Goal: Information Seeking & Learning: Learn about a topic

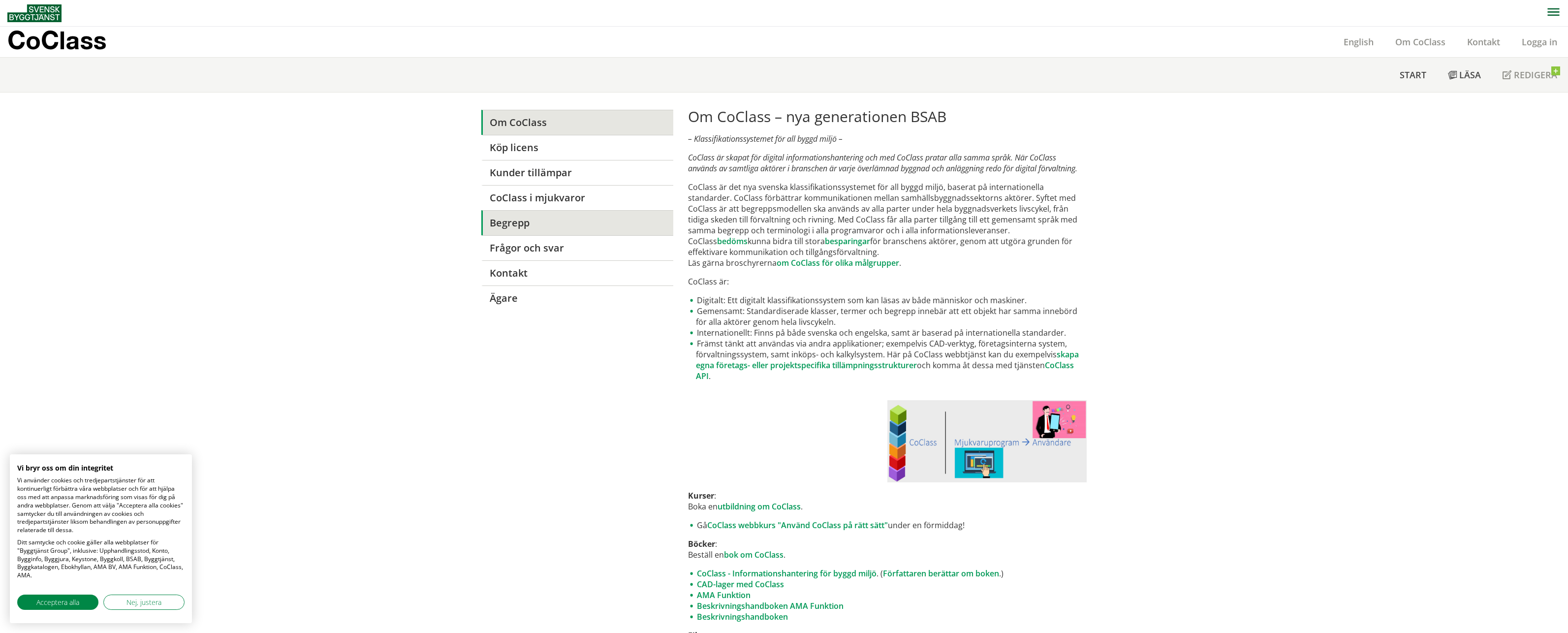
click at [515, 224] on link "Begrepp" at bounding box center [577, 223] width 191 height 25
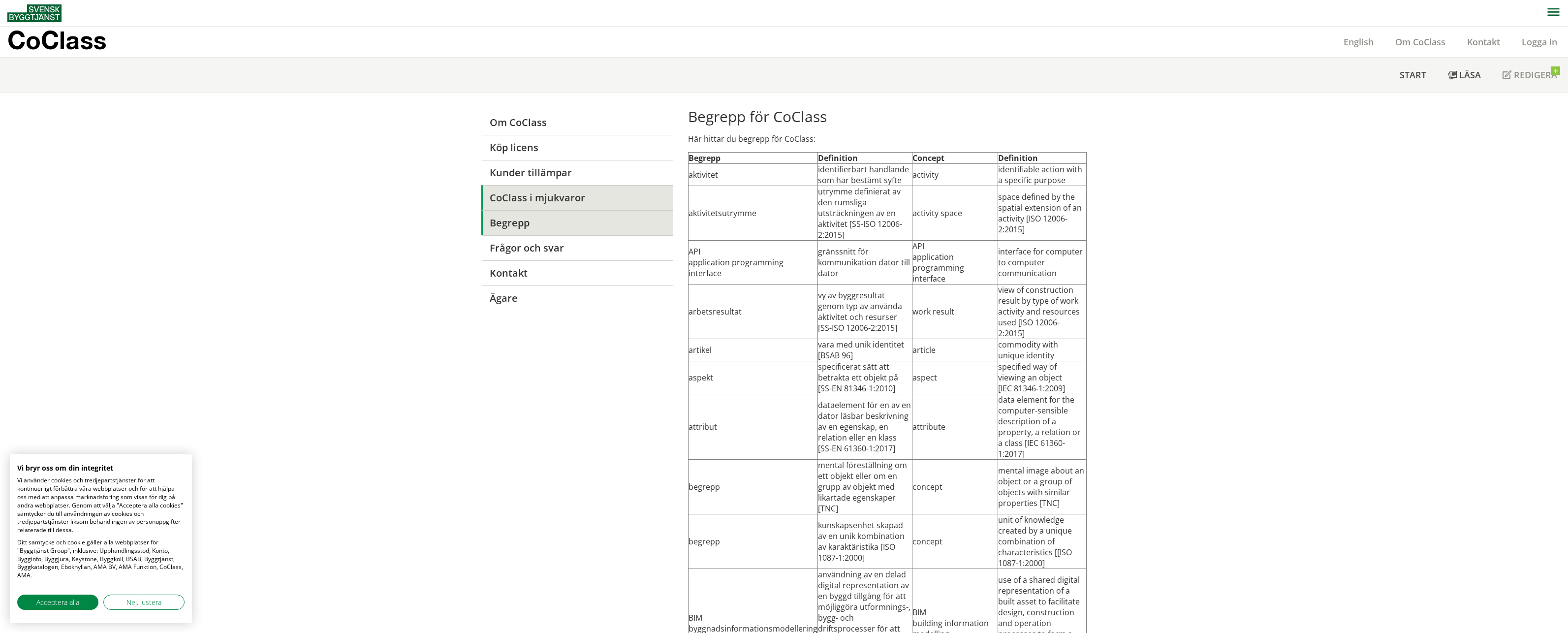
click at [524, 199] on link "CoClass i mjukvaror" at bounding box center [577, 197] width 191 height 25
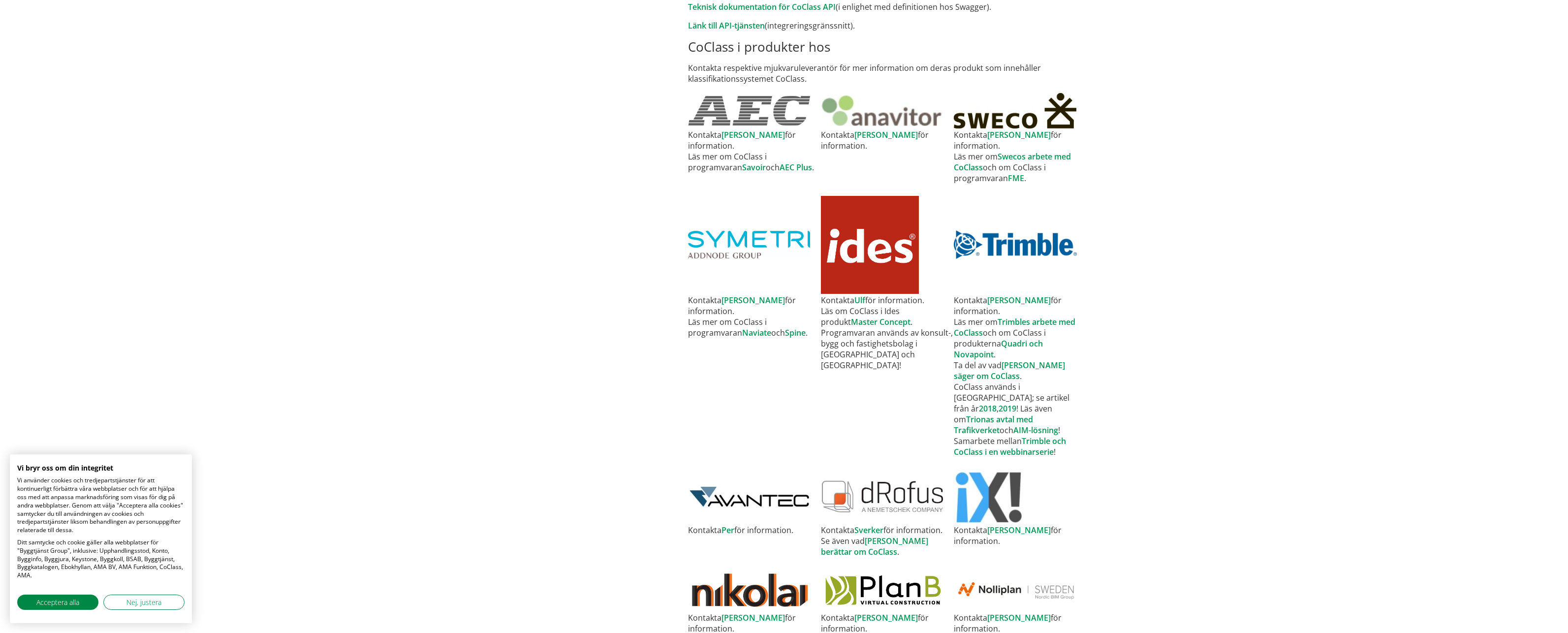
scroll to position [541, 0]
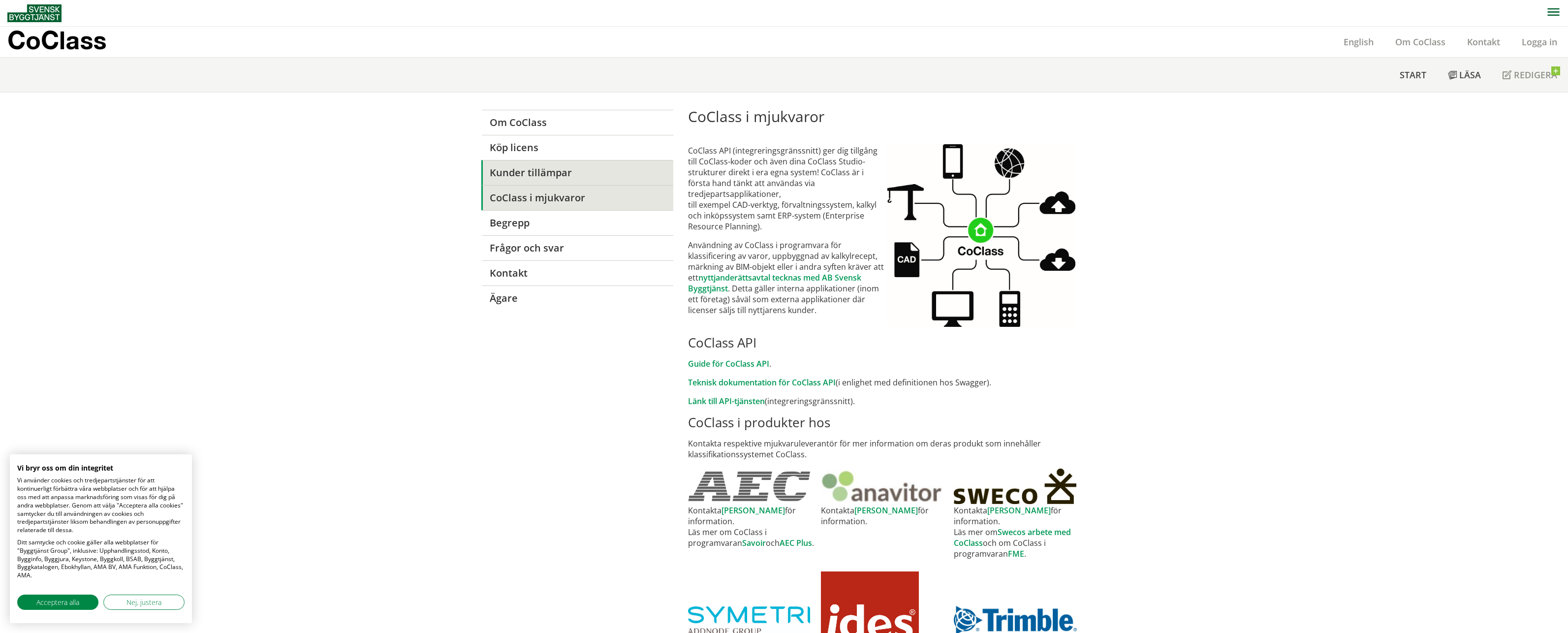
click at [528, 170] on link "Kunder tillämpar" at bounding box center [577, 172] width 191 height 25
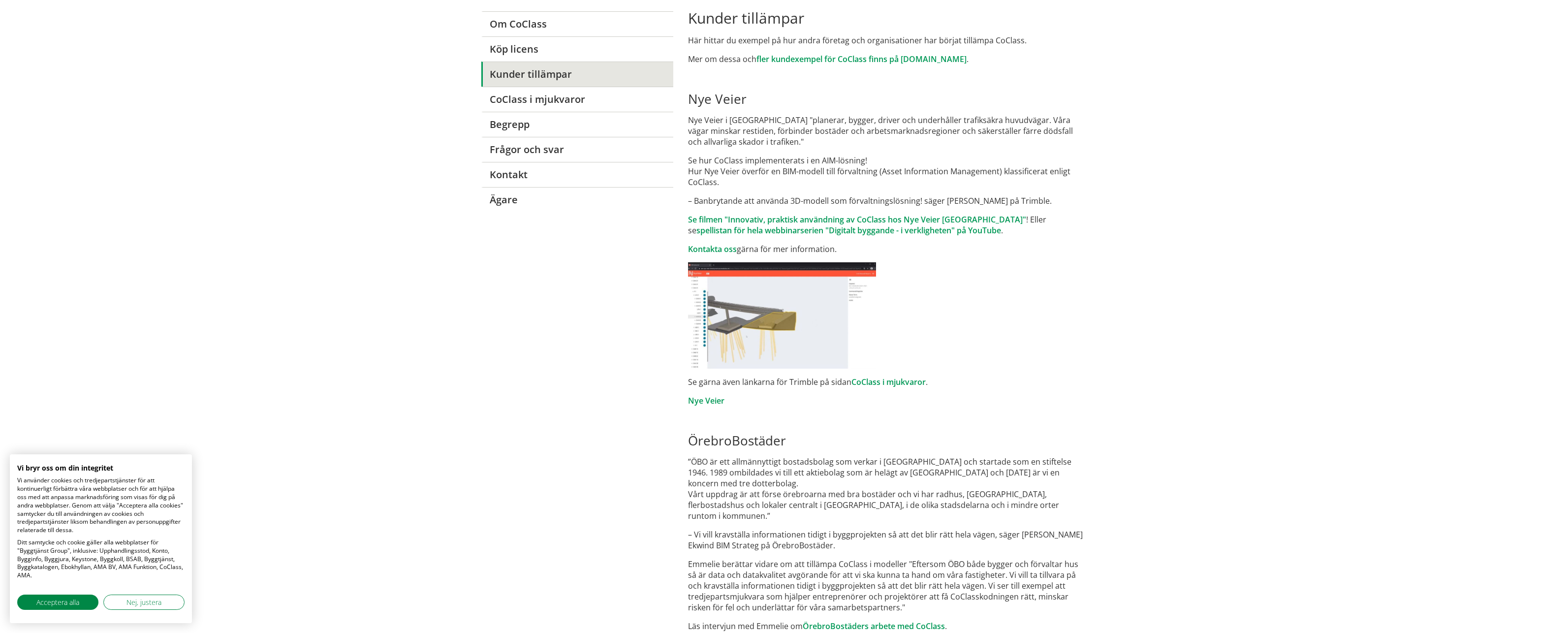
scroll to position [130, 0]
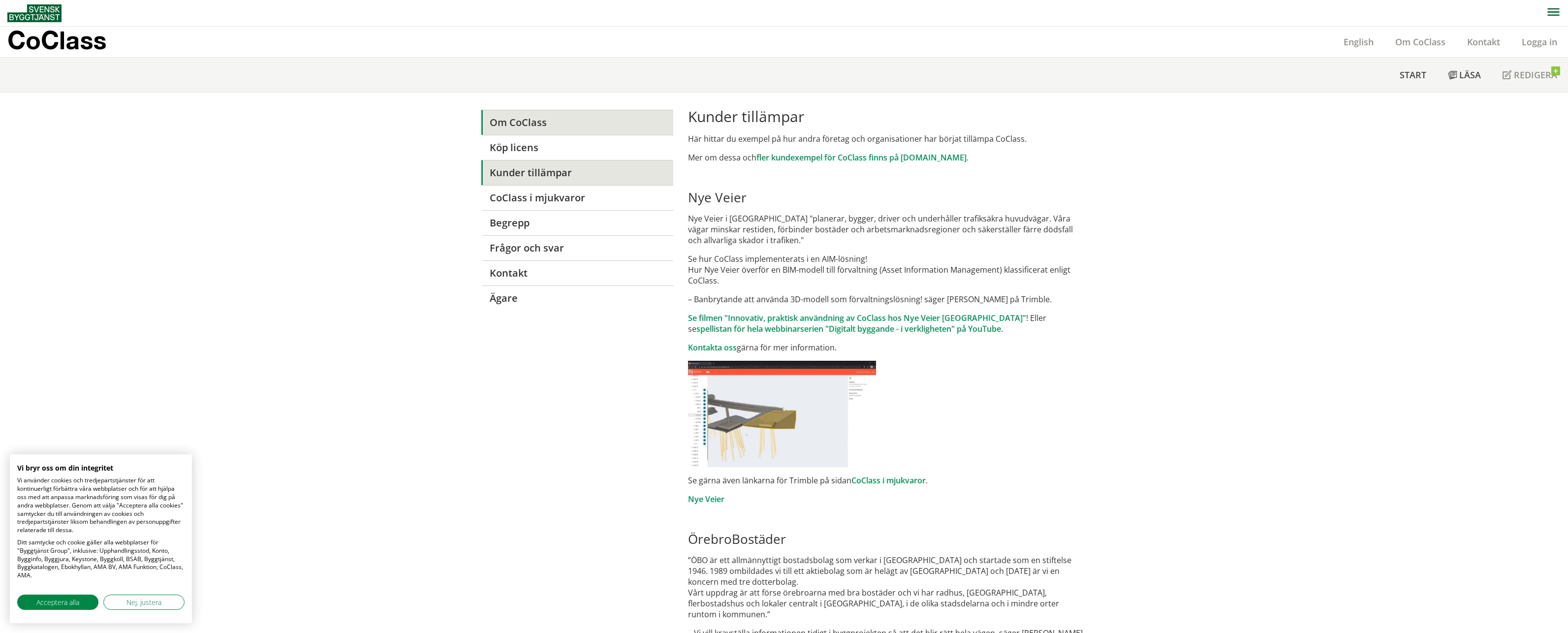
click at [533, 124] on link "Om CoClass" at bounding box center [577, 122] width 191 height 25
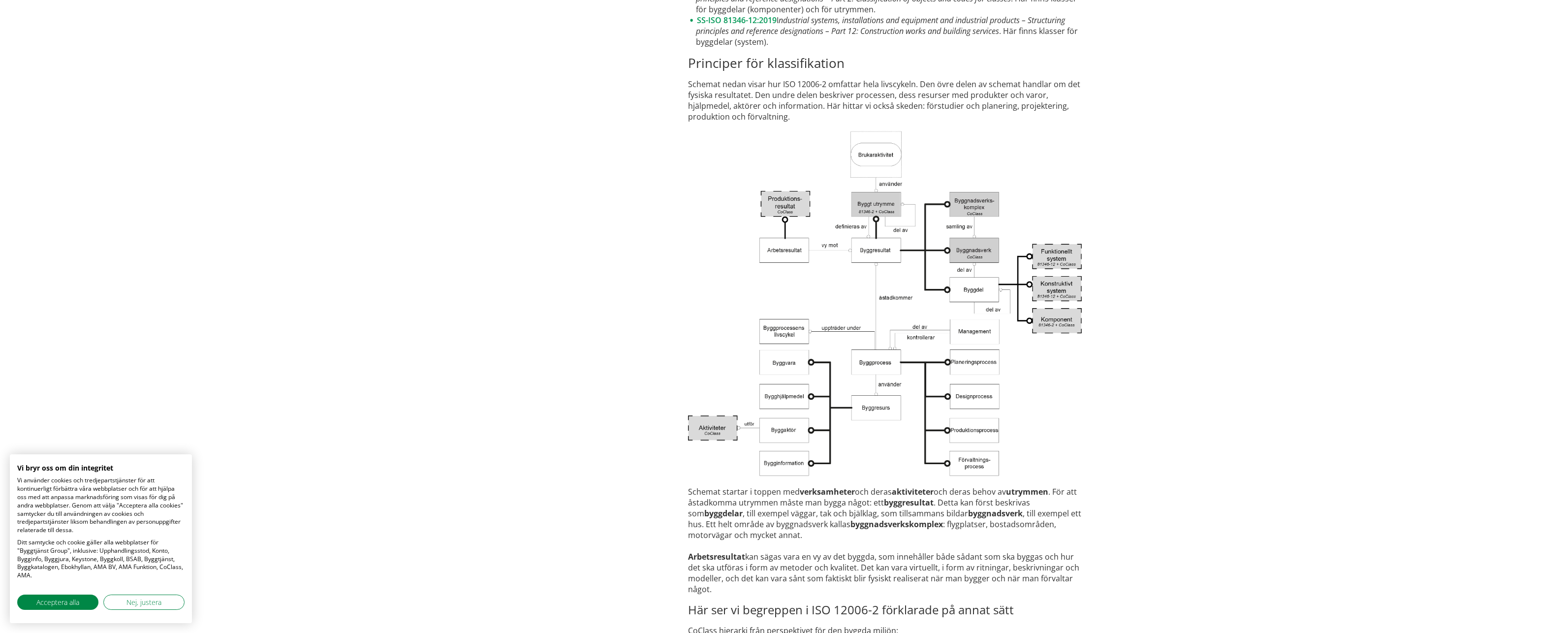
scroll to position [1526, 0]
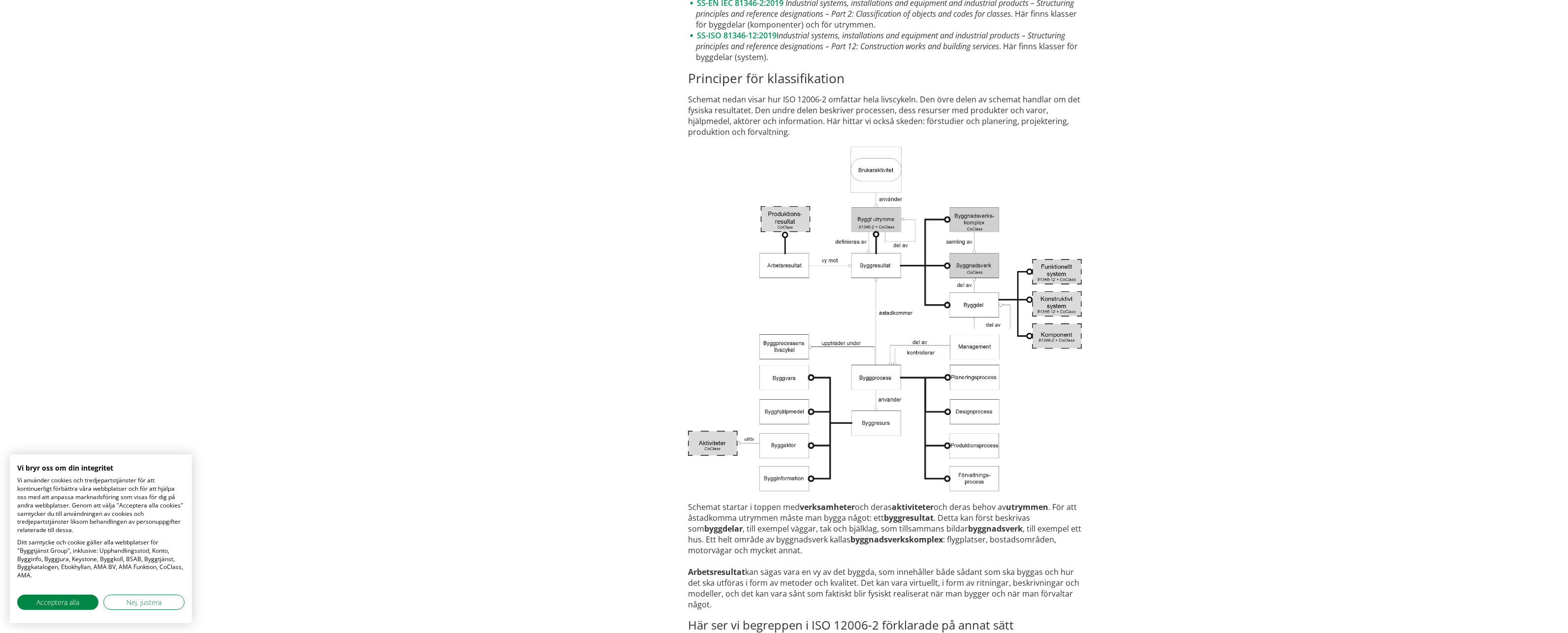
click at [1052, 268] on img at bounding box center [885, 319] width 394 height 348
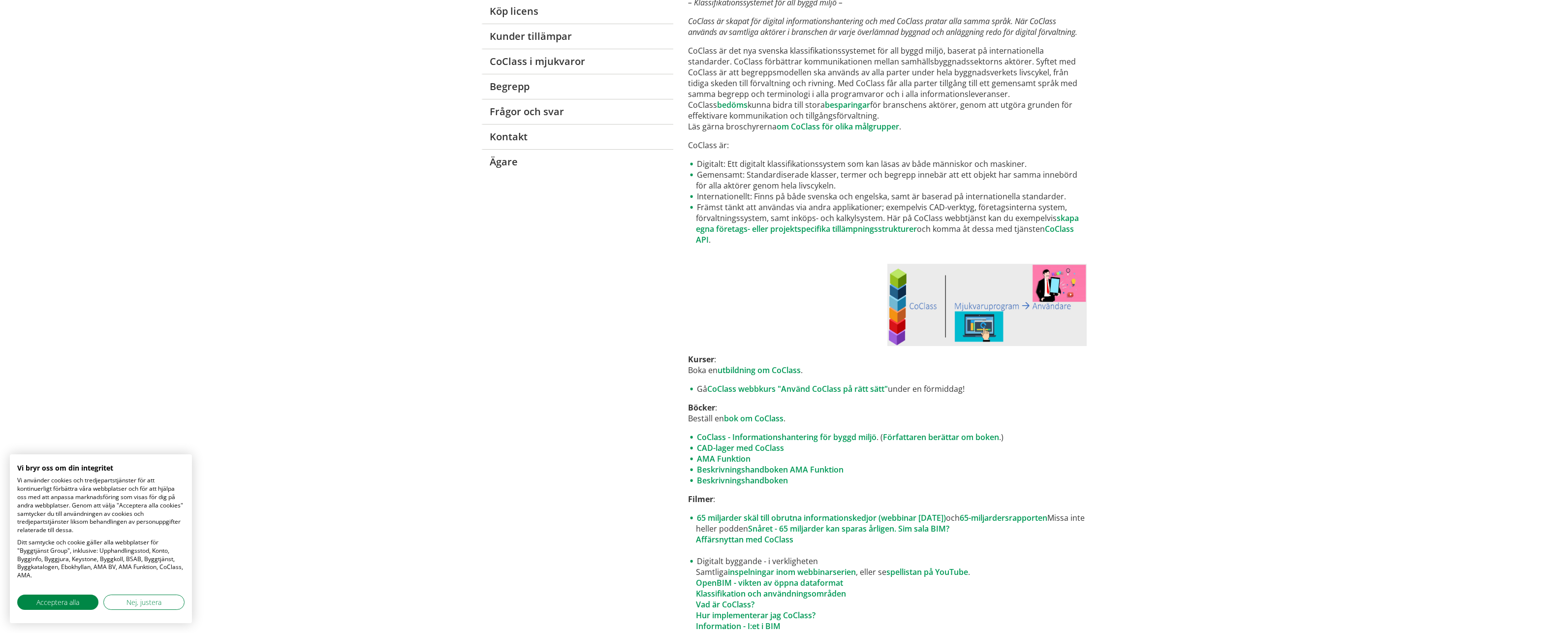
scroll to position [0, 0]
